Goal: Entertainment & Leisure: Consume media (video, audio)

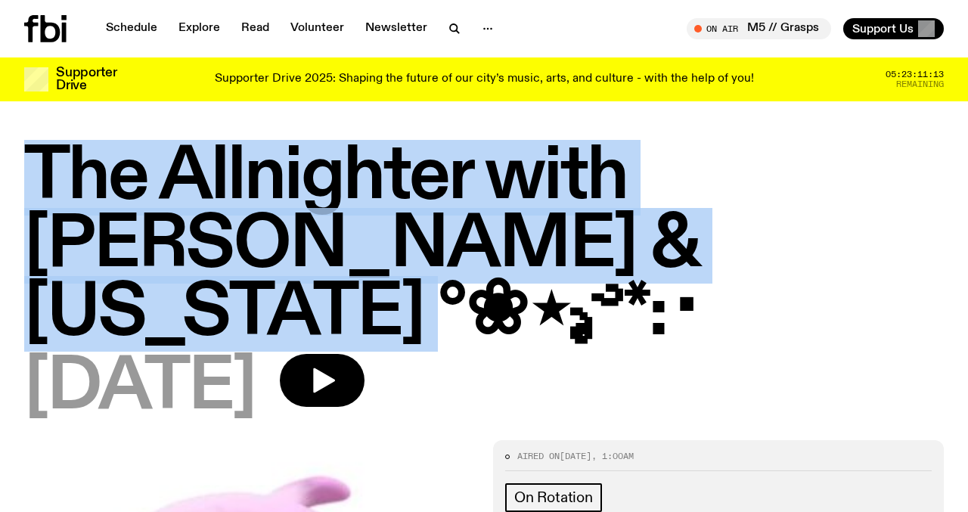
drag, startPoint x: 27, startPoint y: 173, endPoint x: 548, endPoint y: 262, distance: 528.4
click at [548, 262] on h1 "The Allnighter with [PERSON_NAME] & [US_STATE] °❀⋆.ೃ࿔*:･" at bounding box center [483, 246] width 919 height 204
copy h1 "The Allnighter with [PERSON_NAME] & [US_STATE] °❀⋆.ೃ࿔*:･"
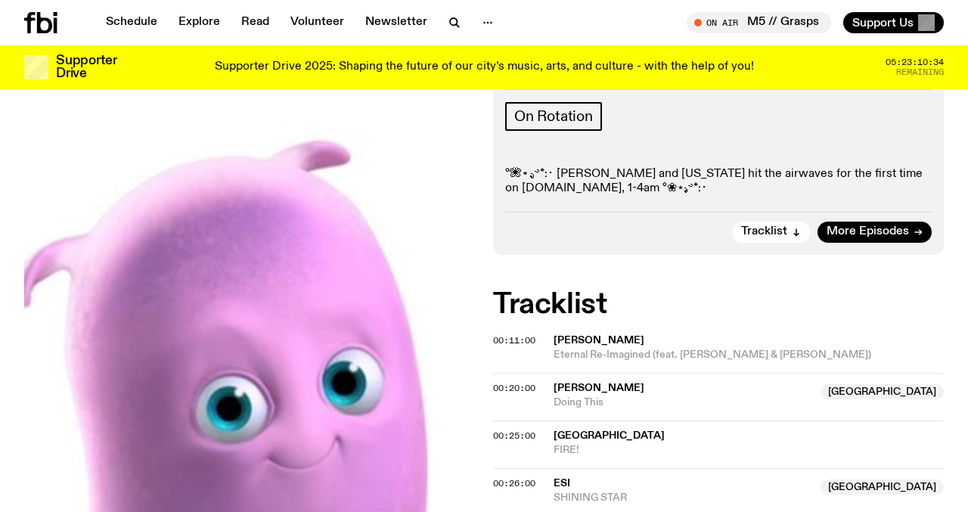
scroll to position [302, 0]
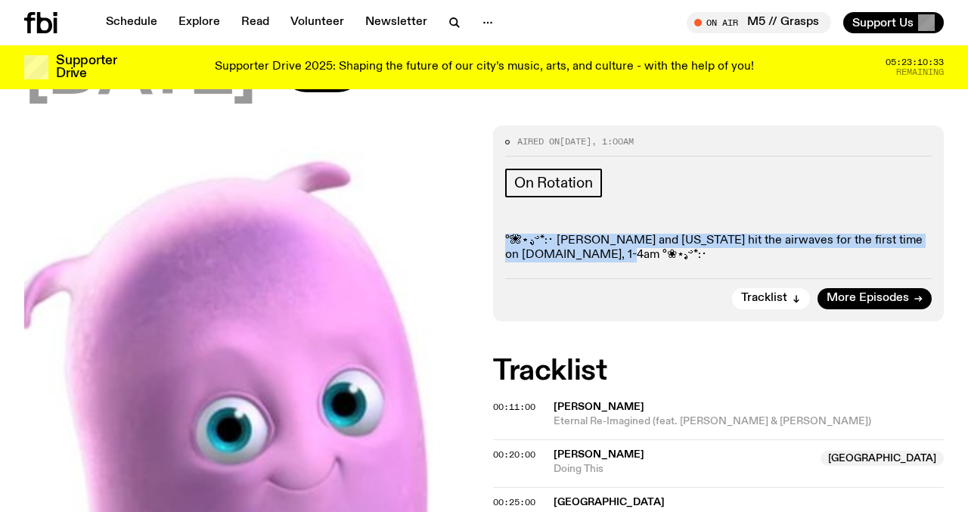
drag, startPoint x: 566, startPoint y: 192, endPoint x: 497, endPoint y: 175, distance: 71.0
click at [497, 175] on div "Aired on 01.09.25 , 1:00am On Rotation °❀⋆.ೃ࿔*:･ Nicole and Virginia hit the ai…" at bounding box center [718, 223] width 451 height 196
copy p "°❀⋆.ೃ࿔*:･ Nicole and Virginia hit the airwaves for the first time on fbi.radio,…"
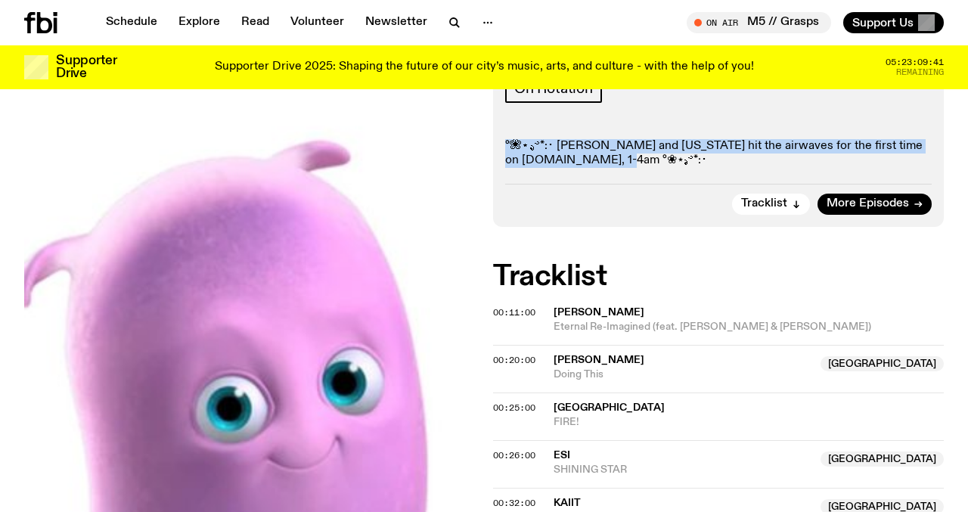
scroll to position [0, 0]
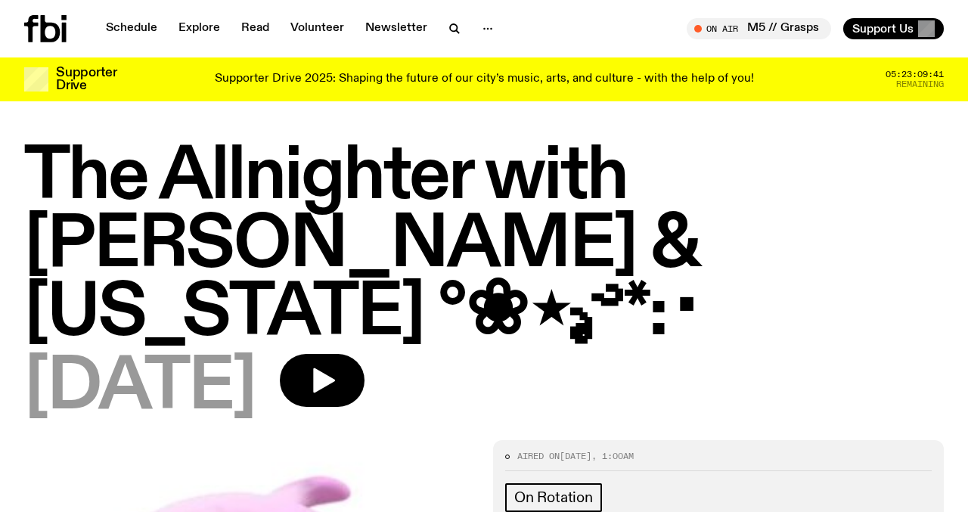
click at [732, 249] on h1 "The Allnighter with Nicole & Virginia °❀⋆.ೃ࿔*:･" at bounding box center [483, 246] width 919 height 204
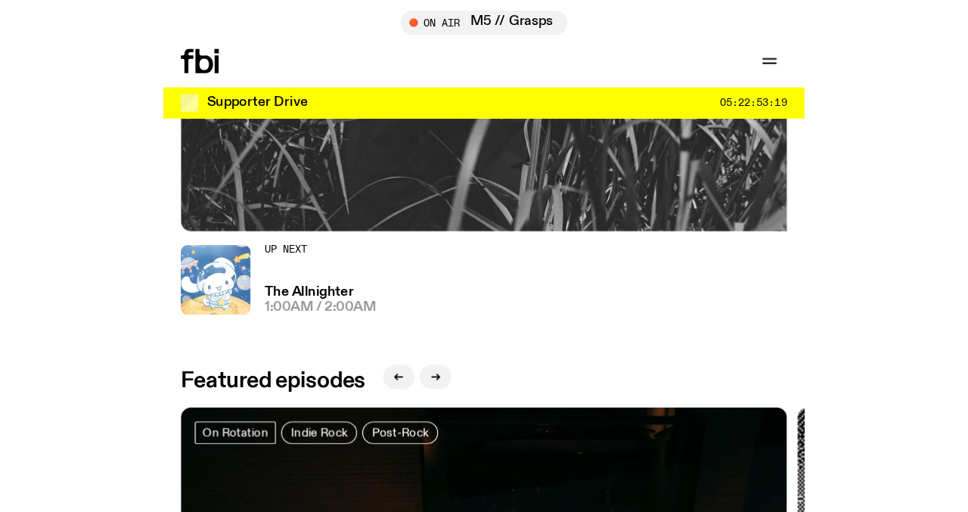
scroll to position [614, 0]
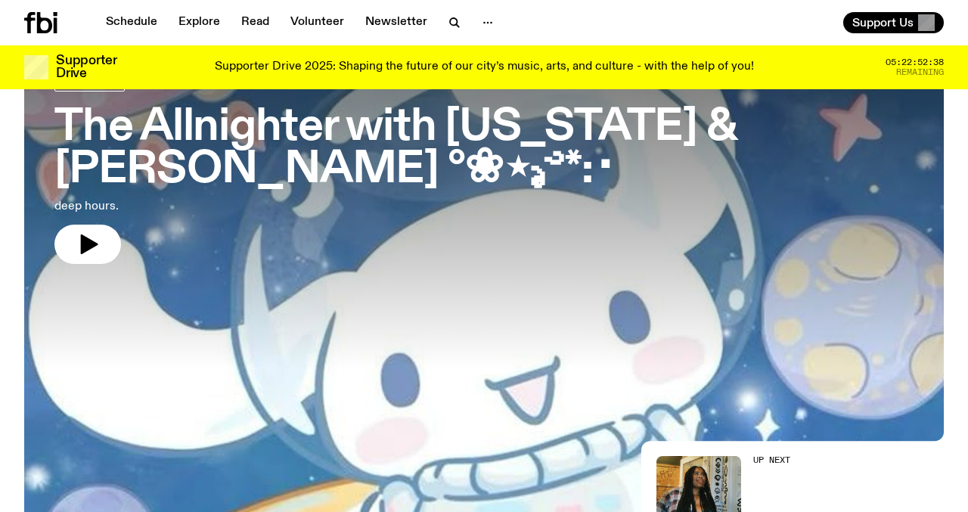
scroll to position [99, 0]
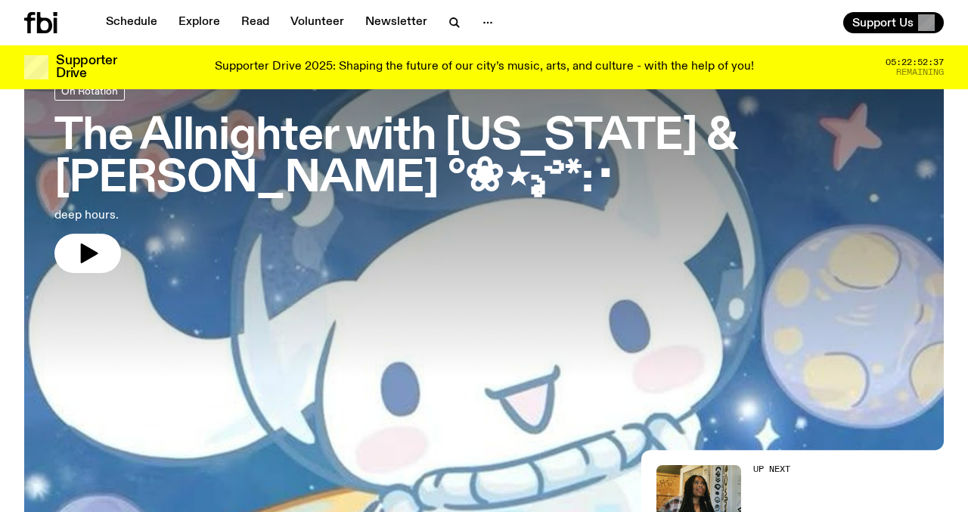
click at [379, 131] on h3 "The Allnighter with [US_STATE] & [PERSON_NAME] °❀⋆.ೃ࿔*:･" at bounding box center [483, 158] width 859 height 85
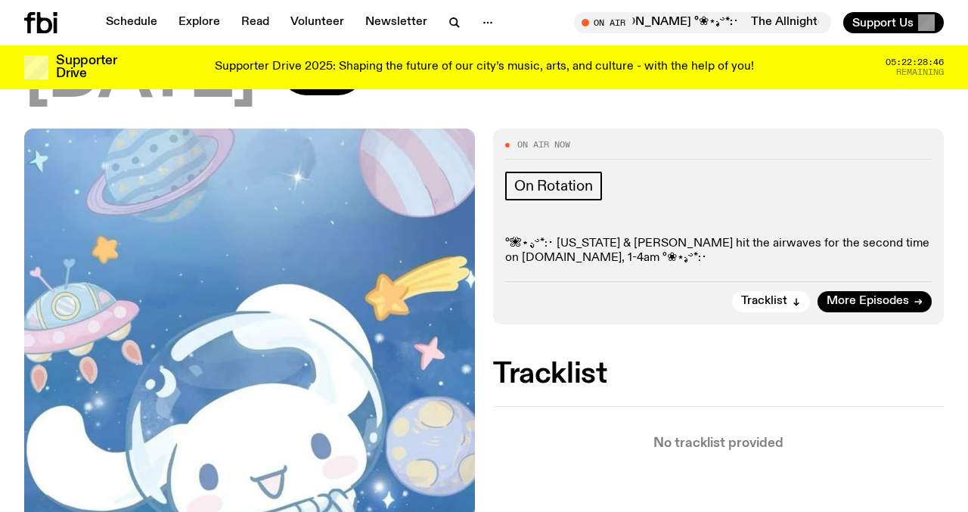
scroll to position [320, 0]
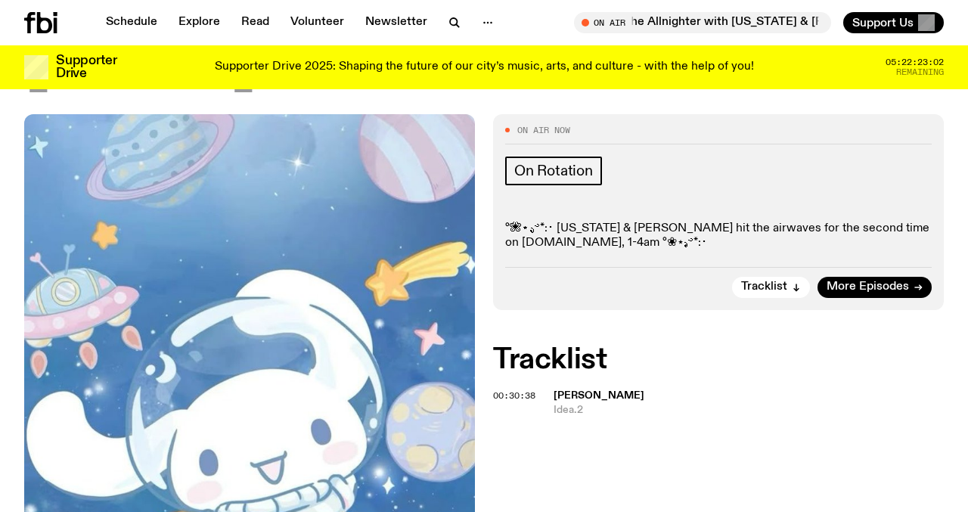
scroll to position [314, 0]
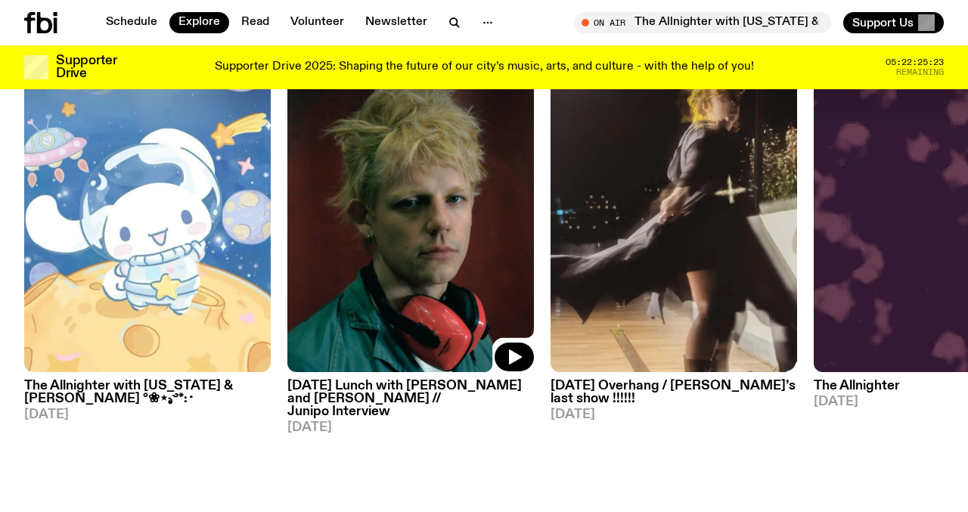
scroll to position [714, 0]
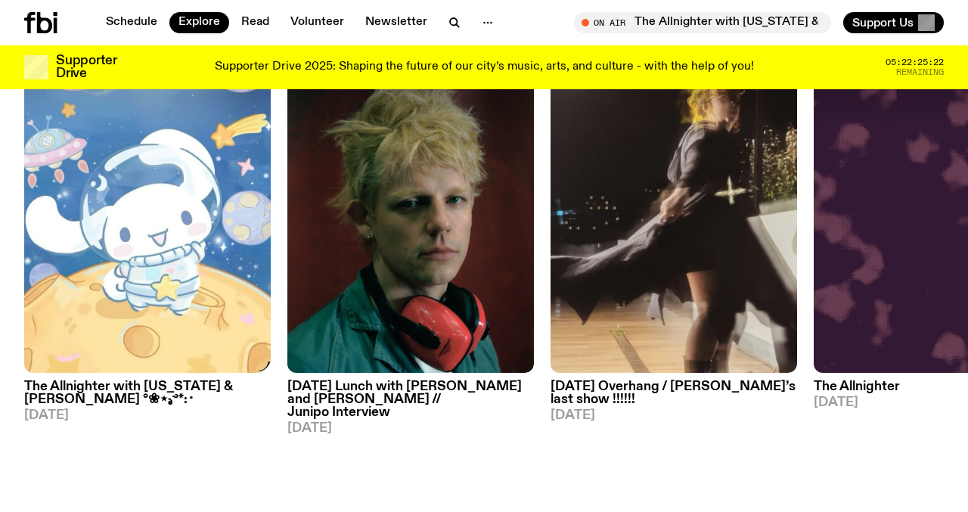
click at [134, 380] on h3 "The Allnighter with [US_STATE] & [PERSON_NAME] °❀⋆.ೃ࿔*:･" at bounding box center [147, 393] width 246 height 26
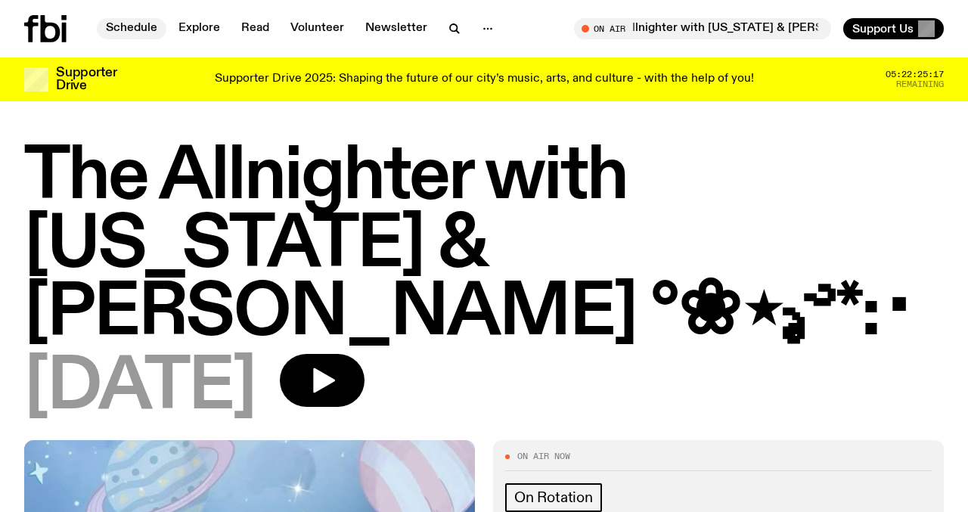
click at [122, 29] on link "Schedule" at bounding box center [132, 28] width 70 height 21
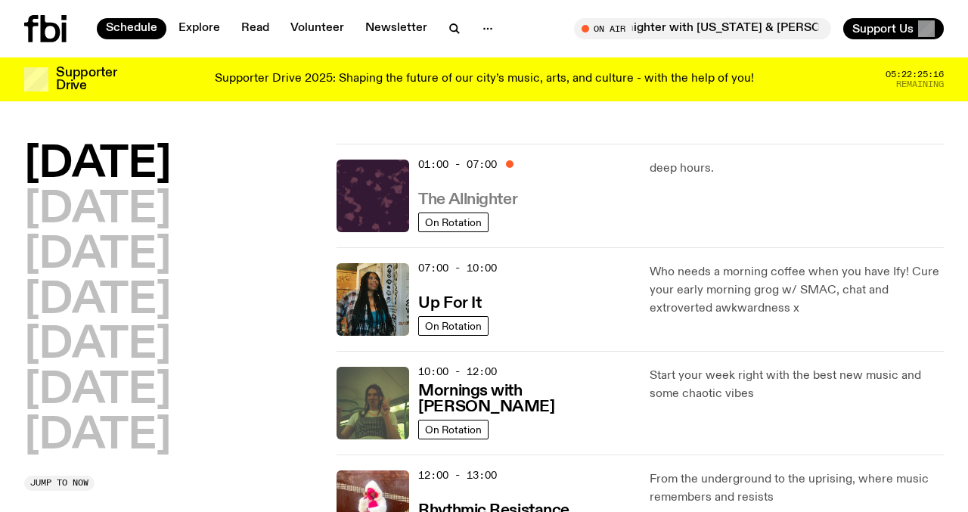
click at [453, 197] on h3 "The Allnighter" at bounding box center [467, 200] width 99 height 16
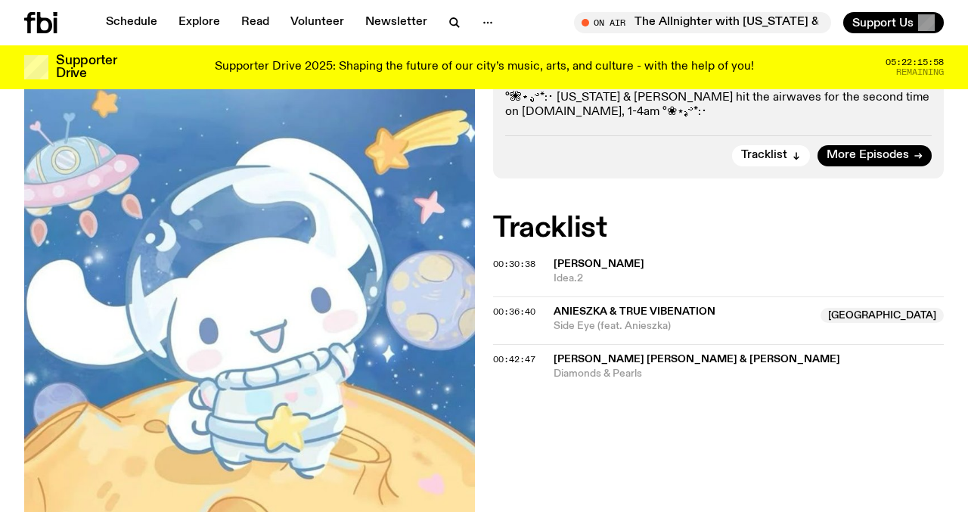
scroll to position [463, 0]
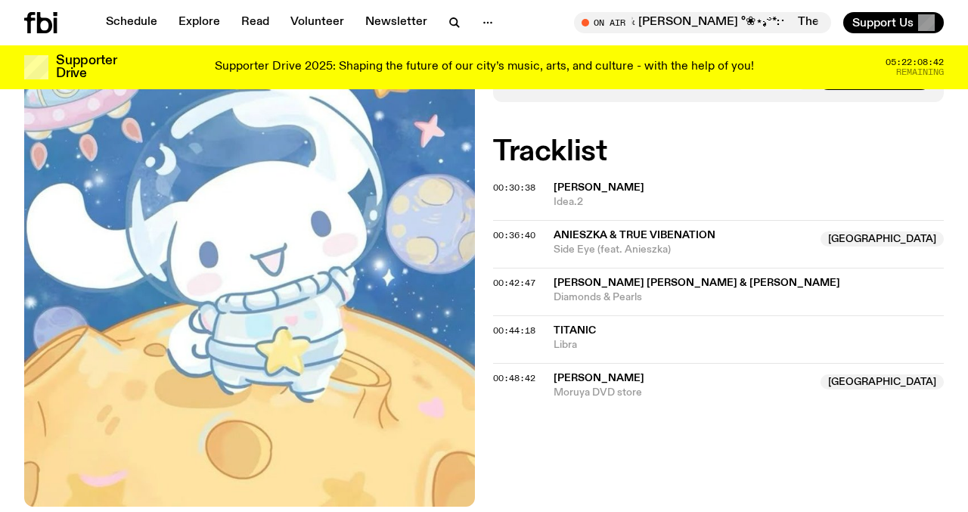
scroll to position [533, 0]
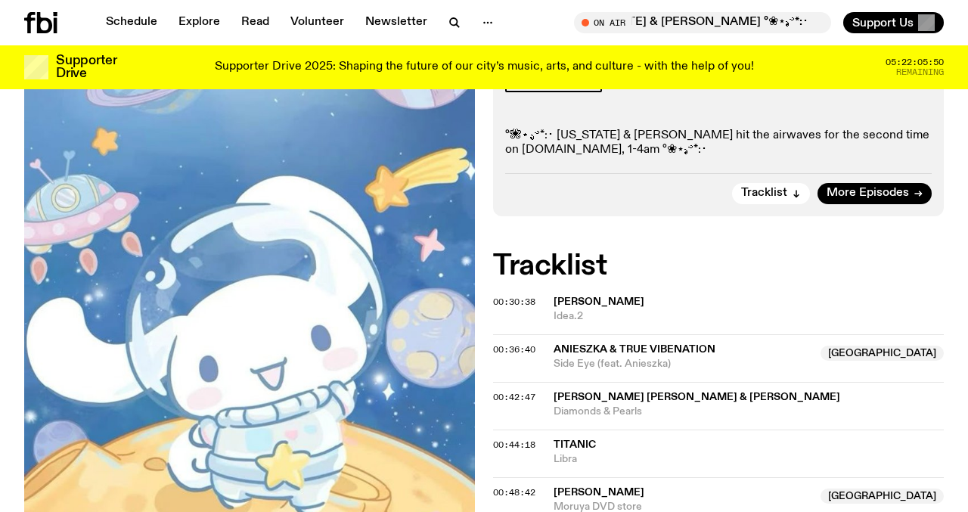
scroll to position [469, 0]
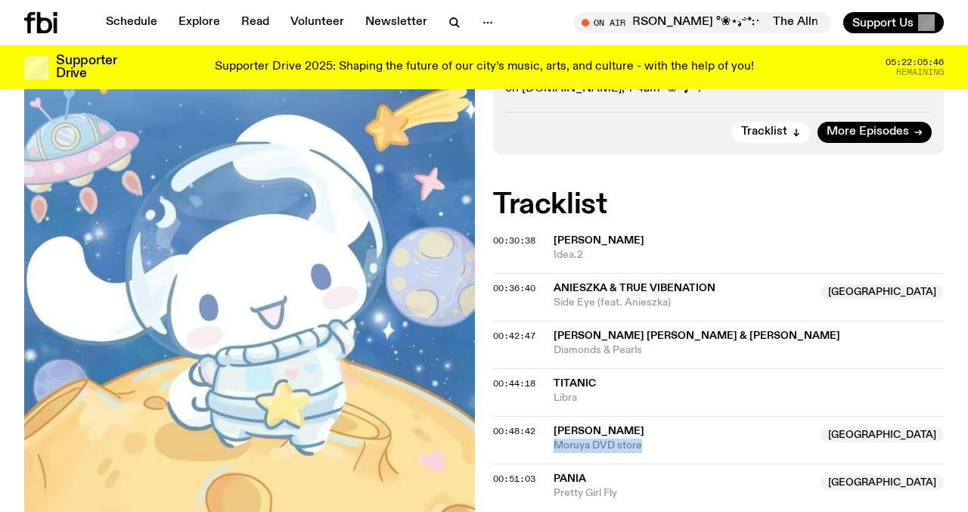
drag, startPoint x: 655, startPoint y: 375, endPoint x: 550, endPoint y: 374, distance: 104.3
click at [550, 416] on div "00:48:42 [PERSON_NAME] [GEOGRAPHIC_DATA] Moruya DVD store [GEOGRAPHIC_DATA]" at bounding box center [718, 440] width 451 height 48
click at [698, 191] on div "Tracklist 00:30:38 james K Idea.2 00:36:40 Anieszka & True Vibenation NSW Side …" at bounding box center [718, 345] width 451 height 309
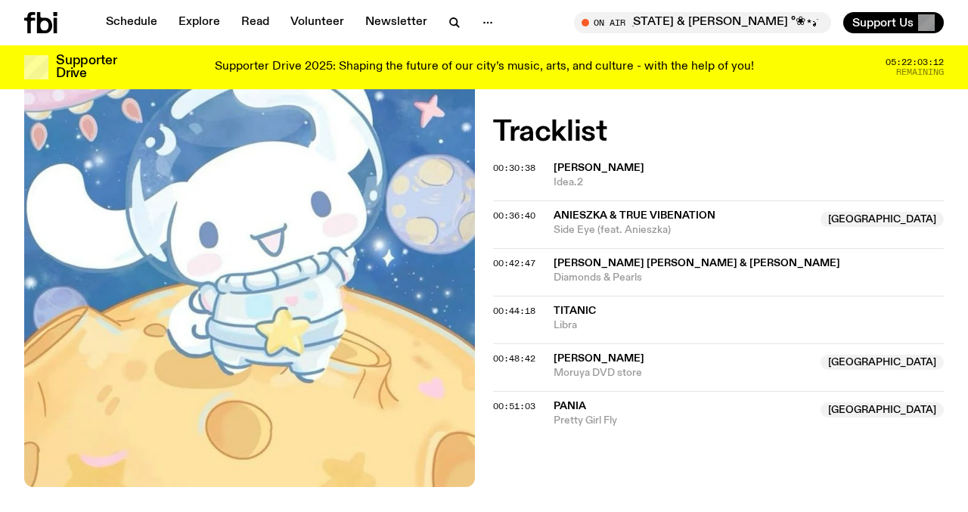
scroll to position [557, 0]
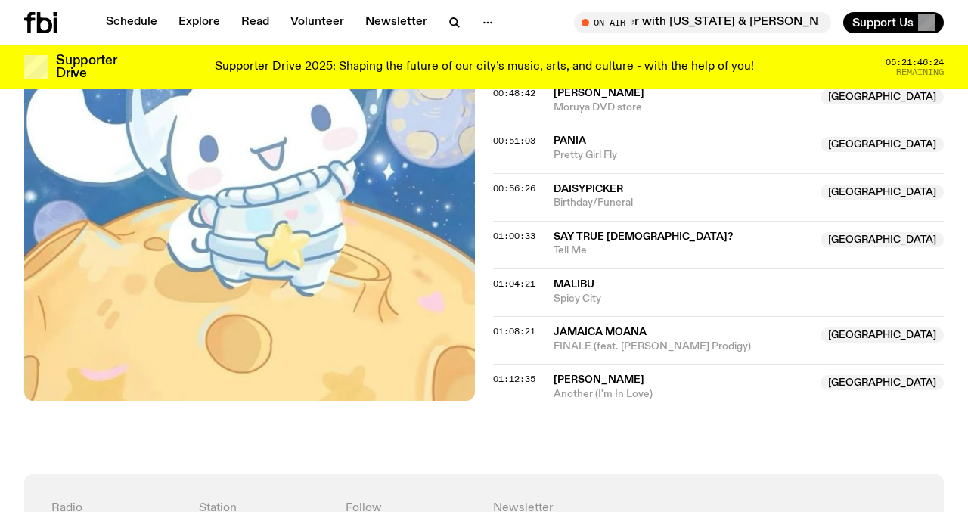
scroll to position [807, 0]
drag, startPoint x: 666, startPoint y: 311, endPoint x: 557, endPoint y: 311, distance: 108.9
click at [557, 372] on span "Chakra Efendi" at bounding box center [682, 379] width 258 height 14
copy span "Chakra Efendi"
click at [723, 386] on span "Another (I'm In Love)" at bounding box center [682, 393] width 258 height 14
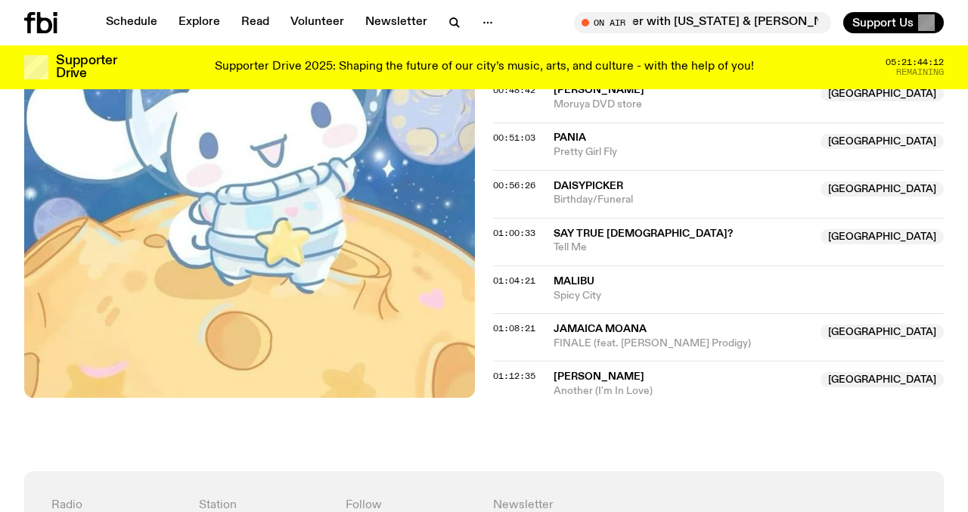
scroll to position [810, 0]
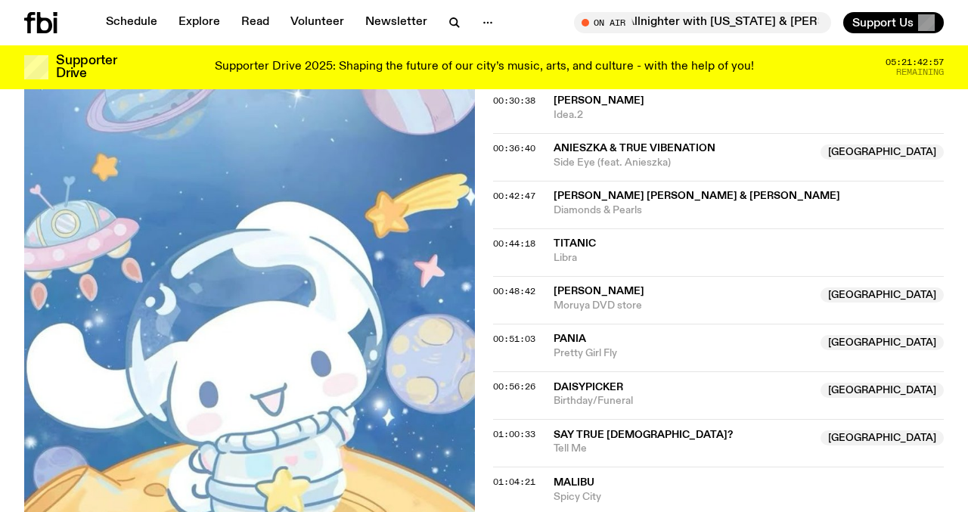
scroll to position [745, 0]
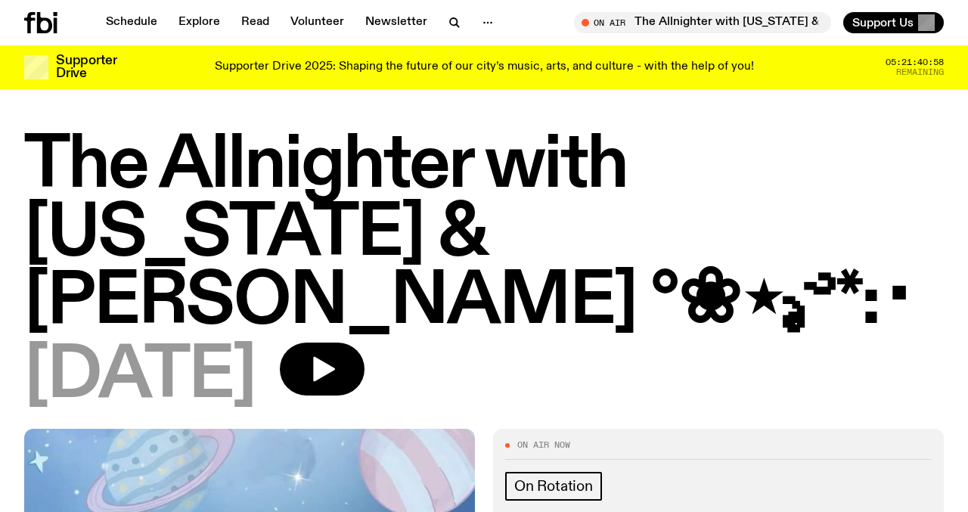
scroll to position [745, 0]
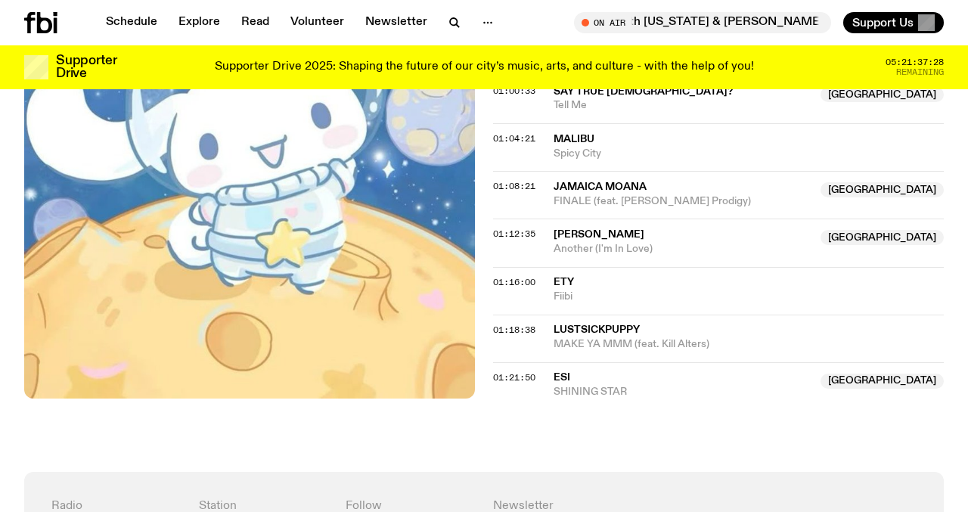
scroll to position [960, 0]
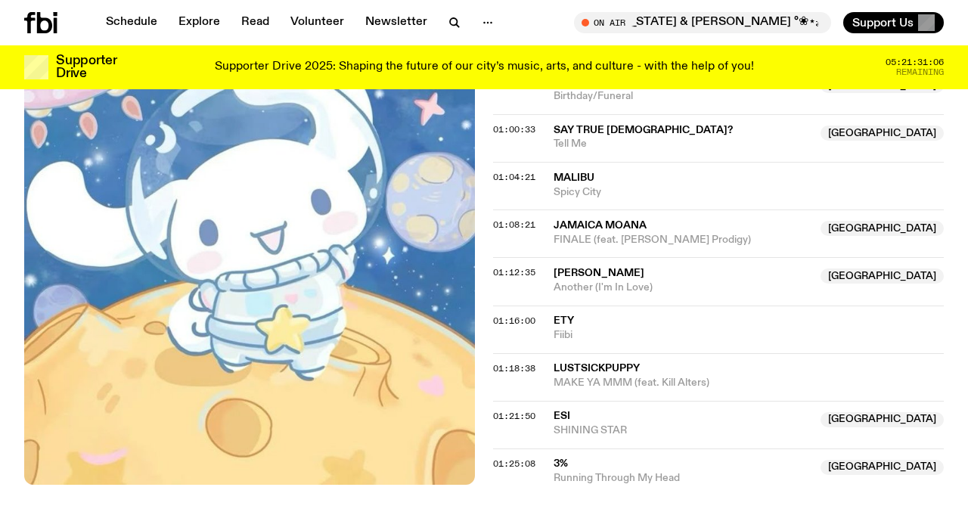
scroll to position [911, 0]
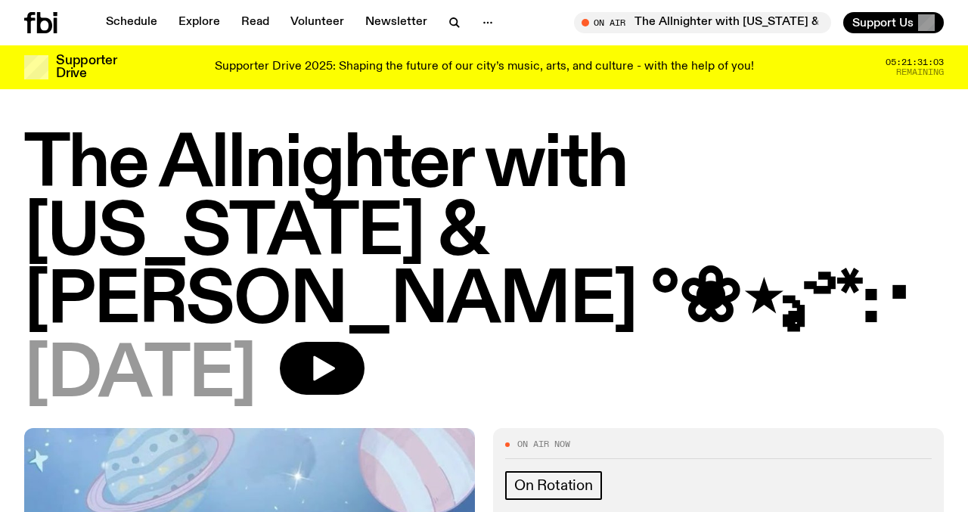
scroll to position [911, 0]
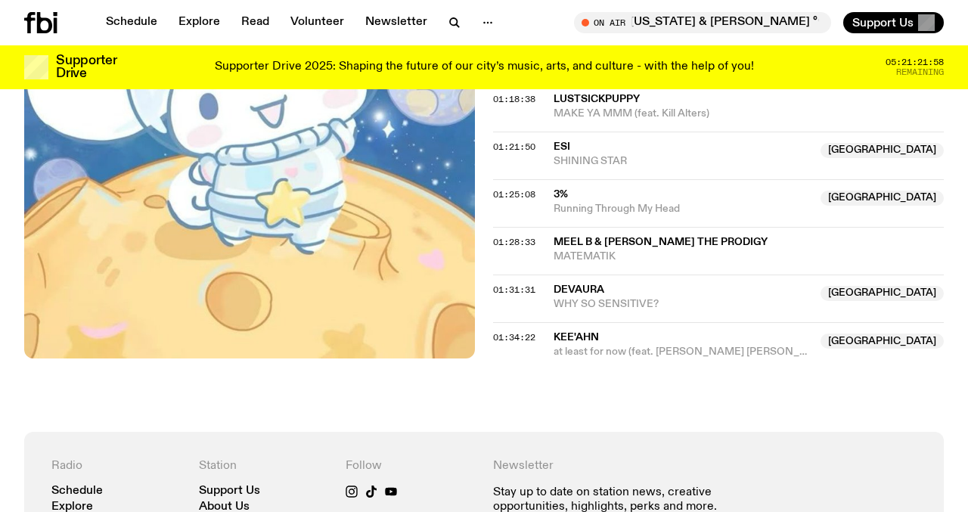
scroll to position [1183, 0]
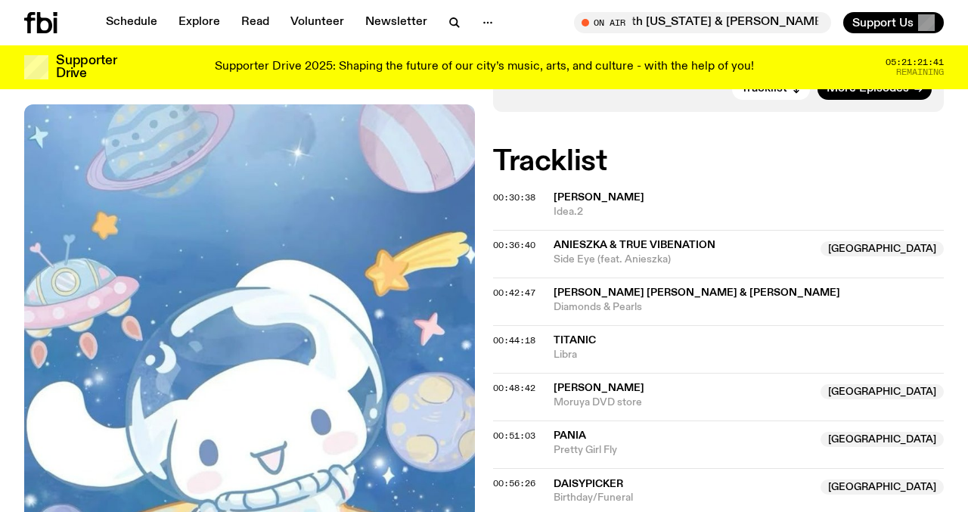
scroll to position [418, 0]
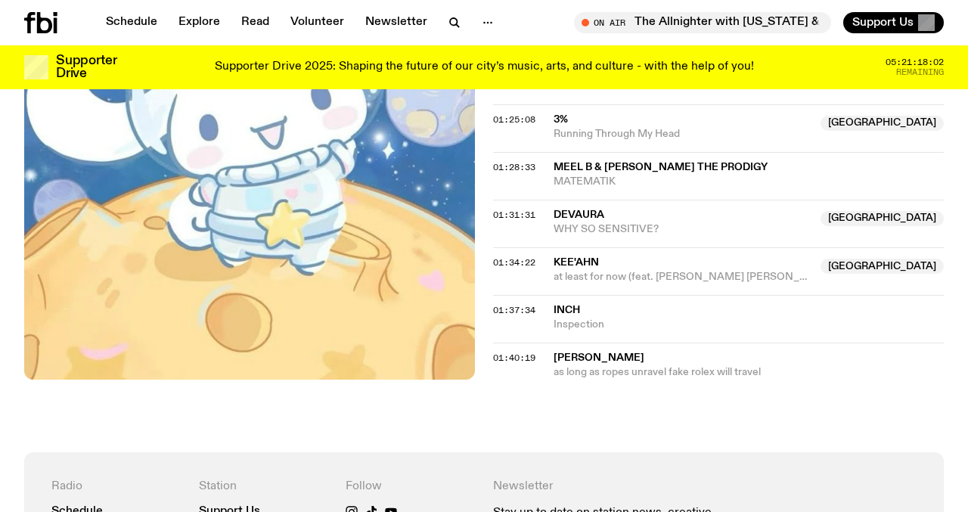
scroll to position [1255, 0]
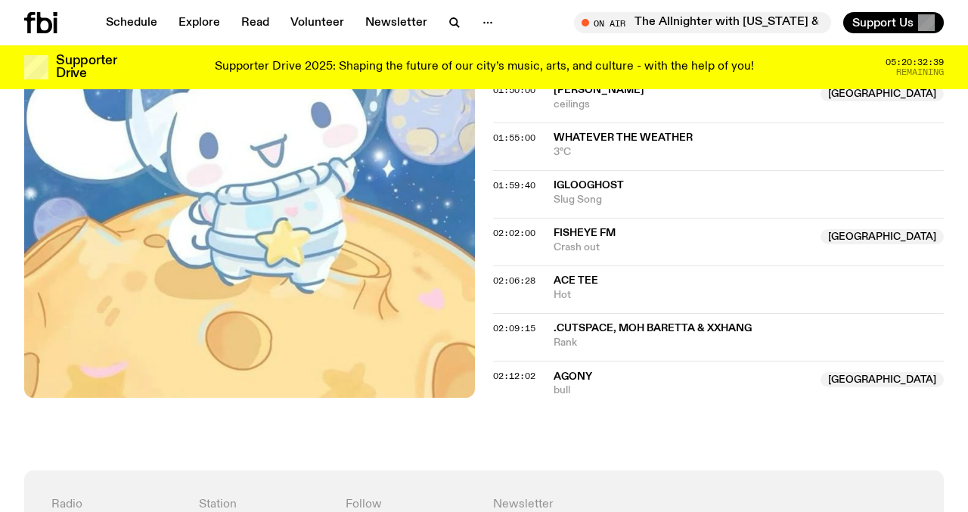
scroll to position [1664, 0]
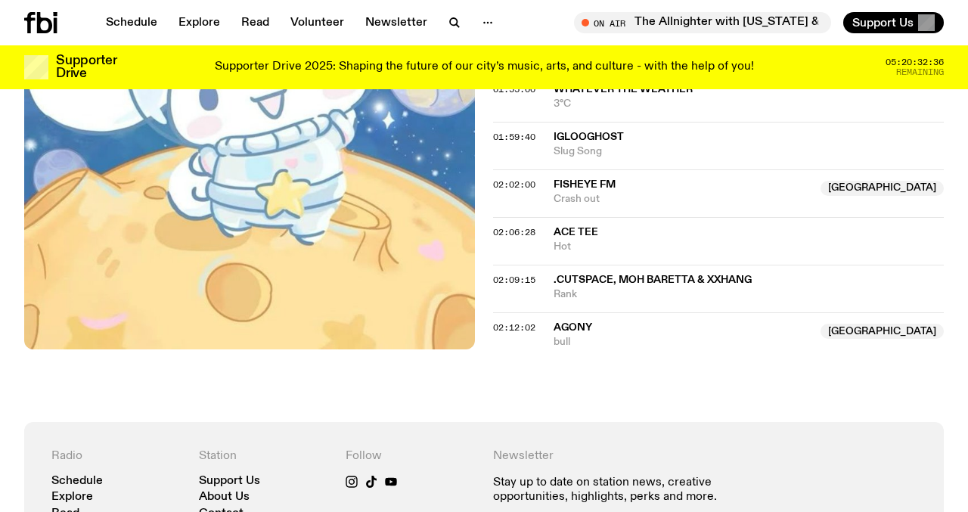
scroll to position [1664, 0]
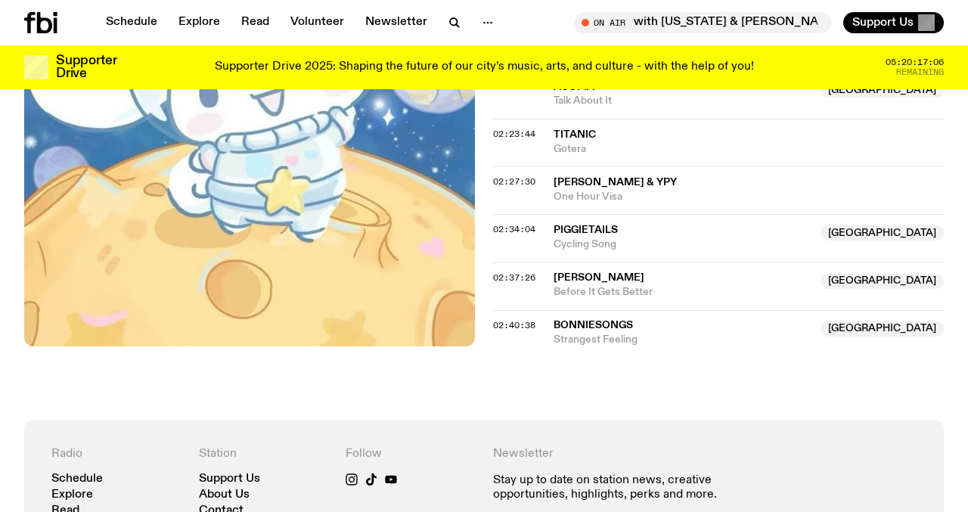
scroll to position [1999, 0]
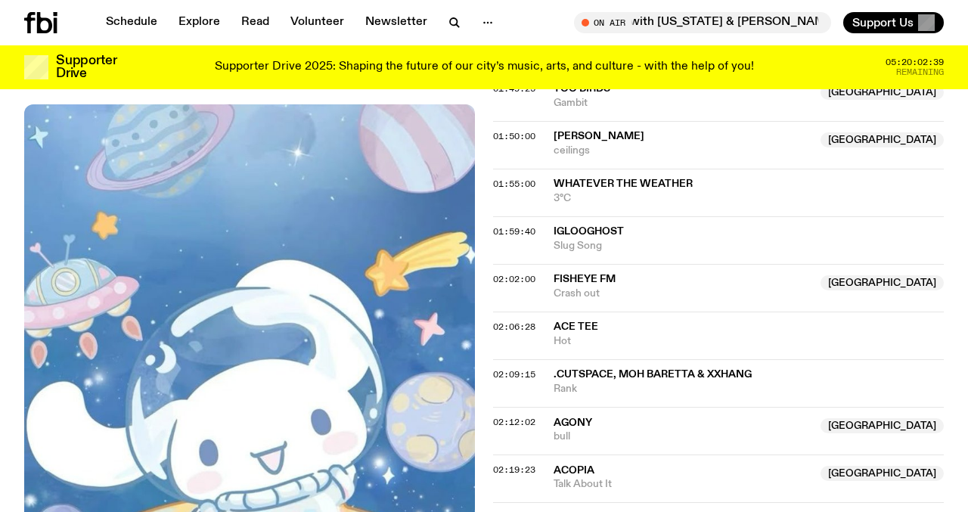
scroll to position [1572, 0]
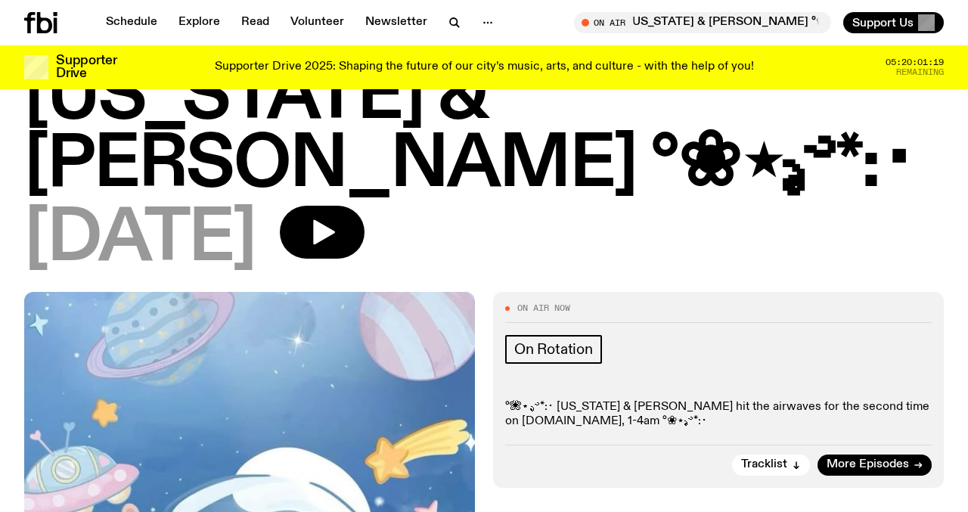
scroll to position [135, 0]
